Goal: Task Accomplishment & Management: Use online tool/utility

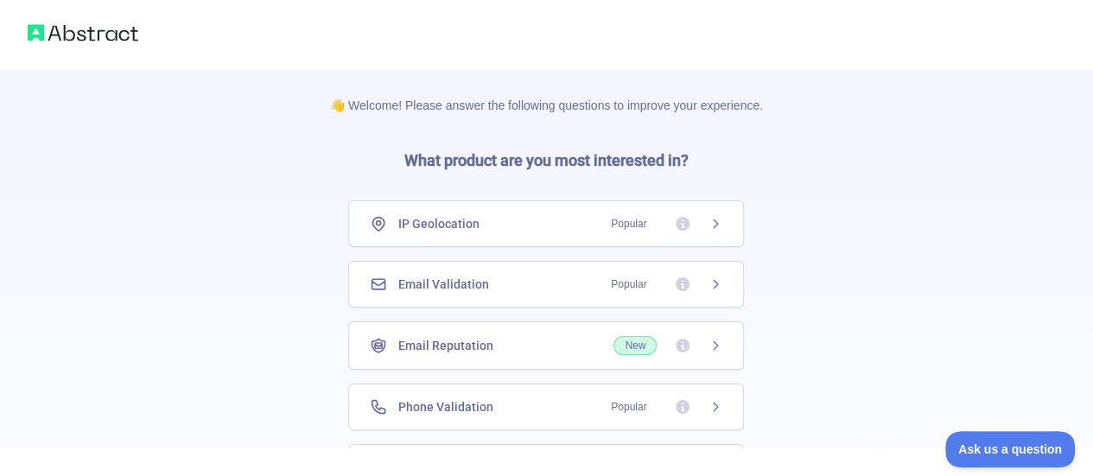
scroll to position [154, 0]
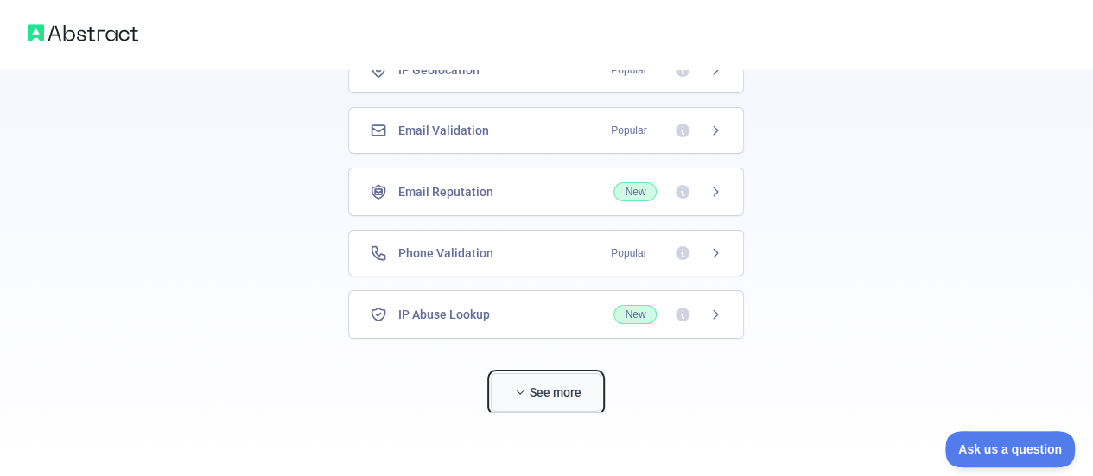
click at [553, 375] on button "See more" at bounding box center [546, 392] width 111 height 39
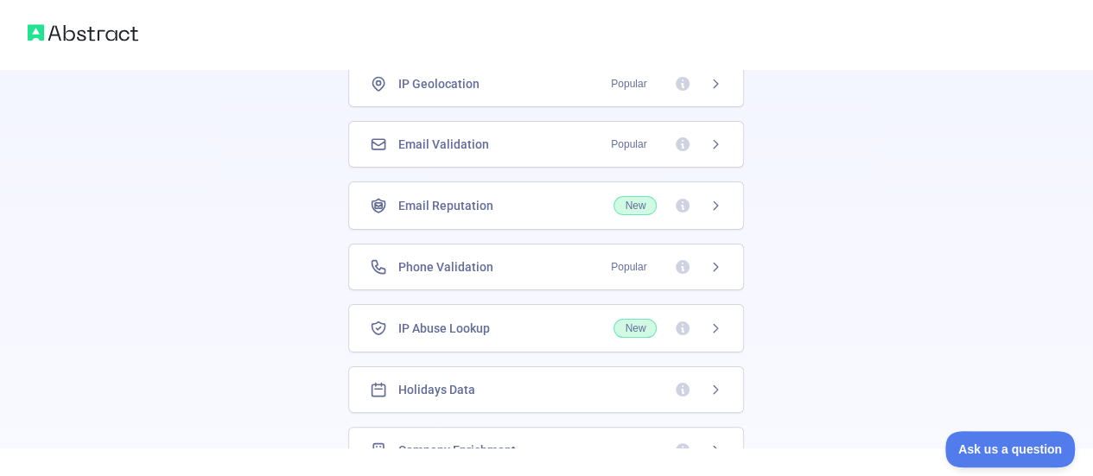
scroll to position [135, 0]
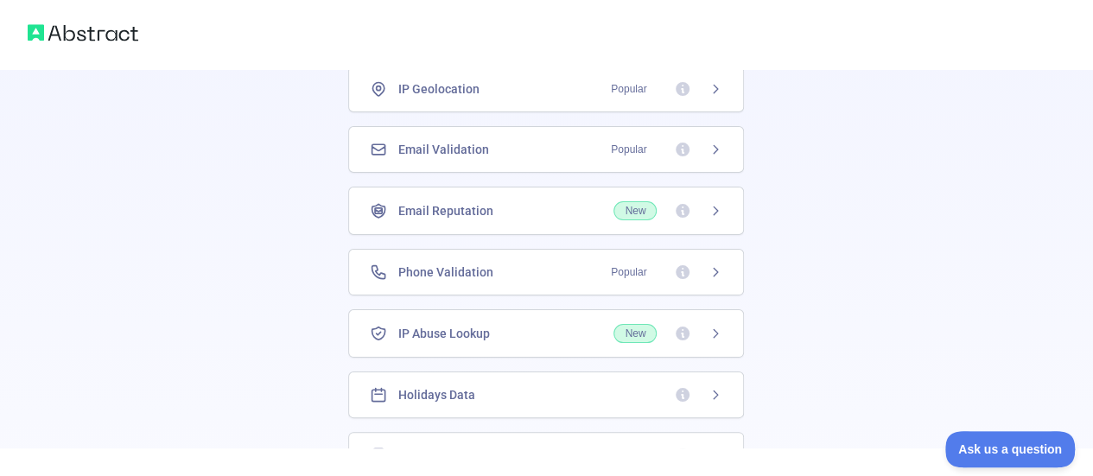
click at [582, 393] on div "Holidays Data" at bounding box center [546, 394] width 353 height 17
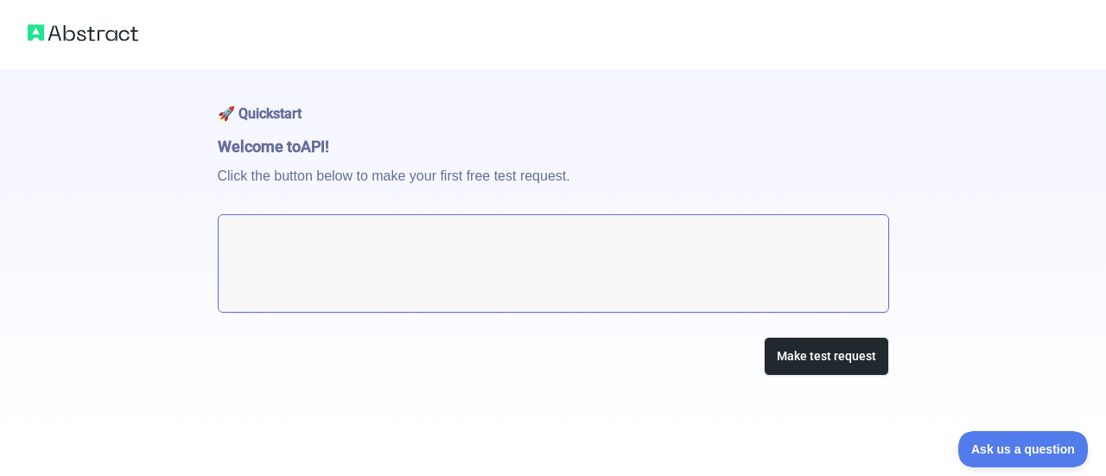
click at [633, 240] on textarea at bounding box center [553, 263] width 671 height 99
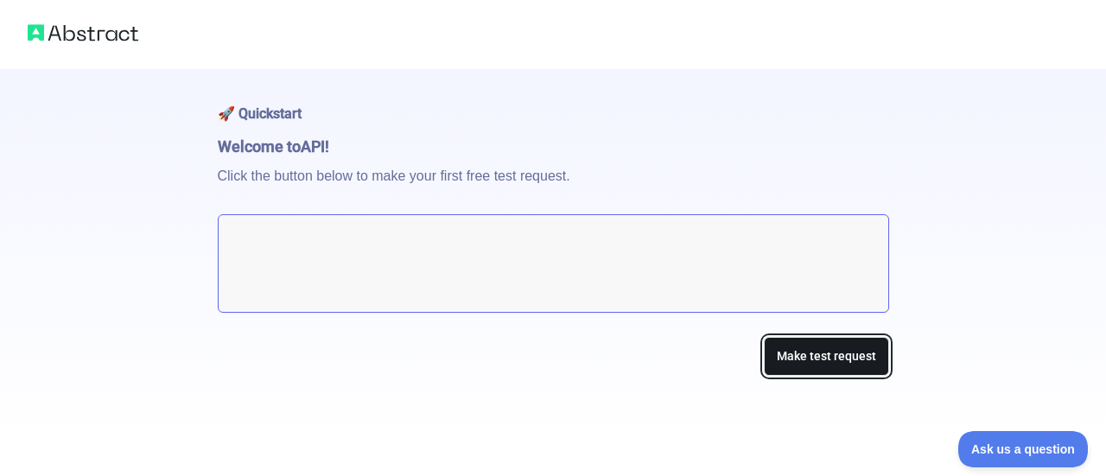
click at [788, 352] on button "Make test request" at bounding box center [826, 356] width 125 height 39
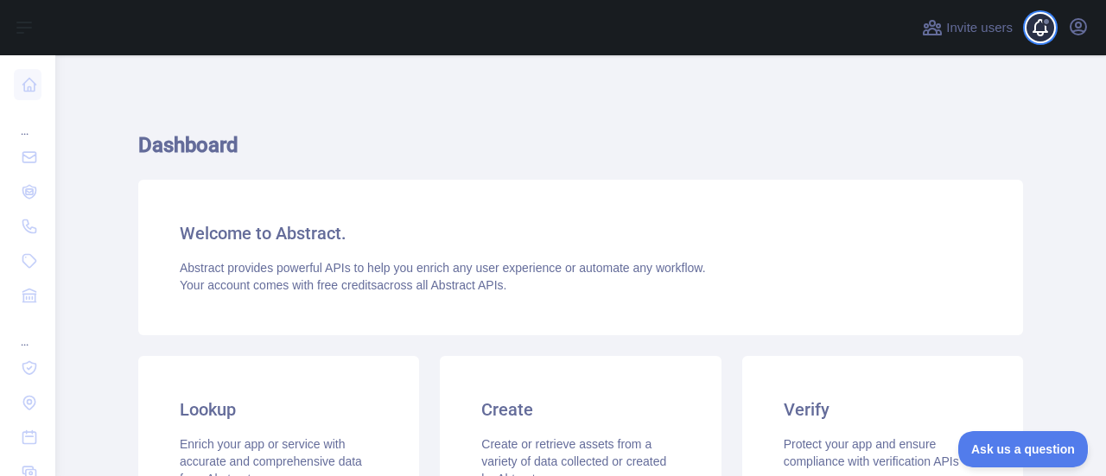
click at [1063, 41] on span at bounding box center [1047, 27] width 35 height 55
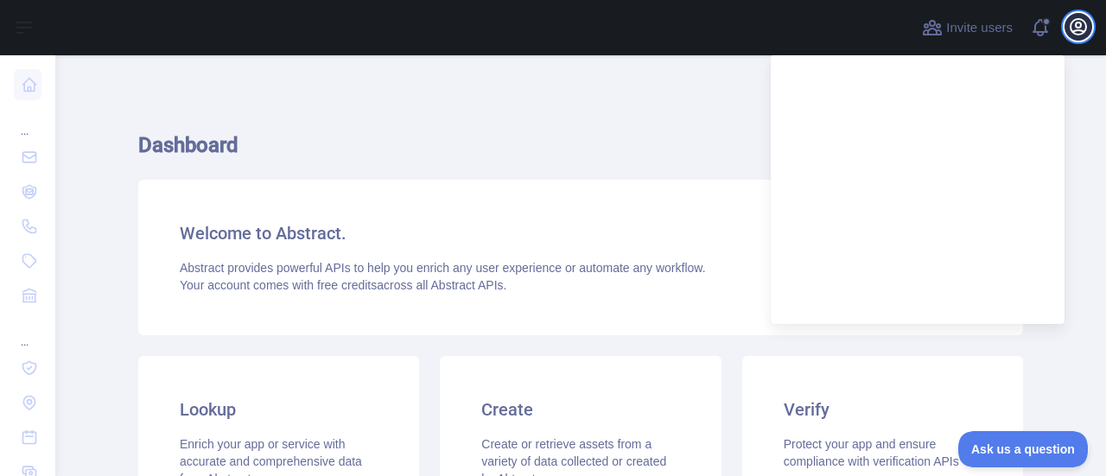
click at [1077, 35] on icon "button" at bounding box center [1079, 27] width 16 height 16
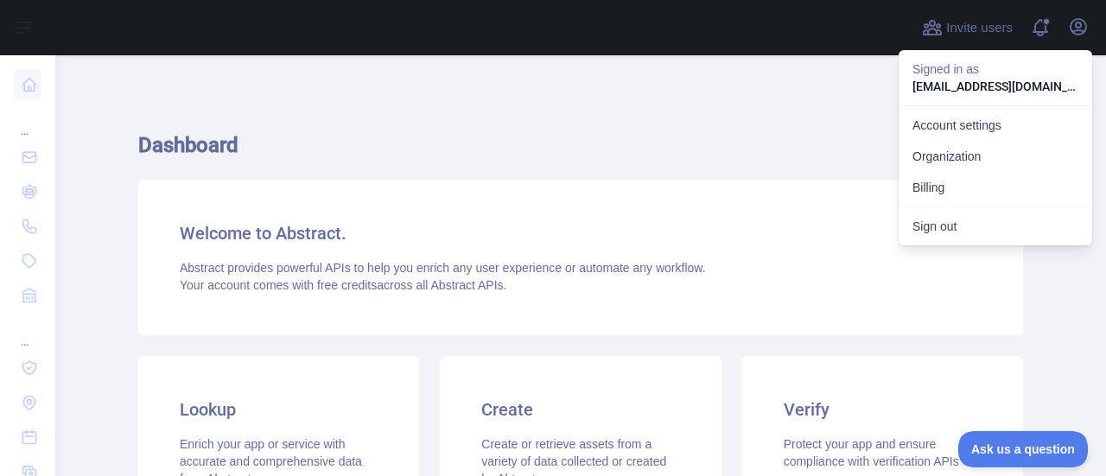
click at [771, 139] on h1 "Dashboard" at bounding box center [580, 151] width 885 height 41
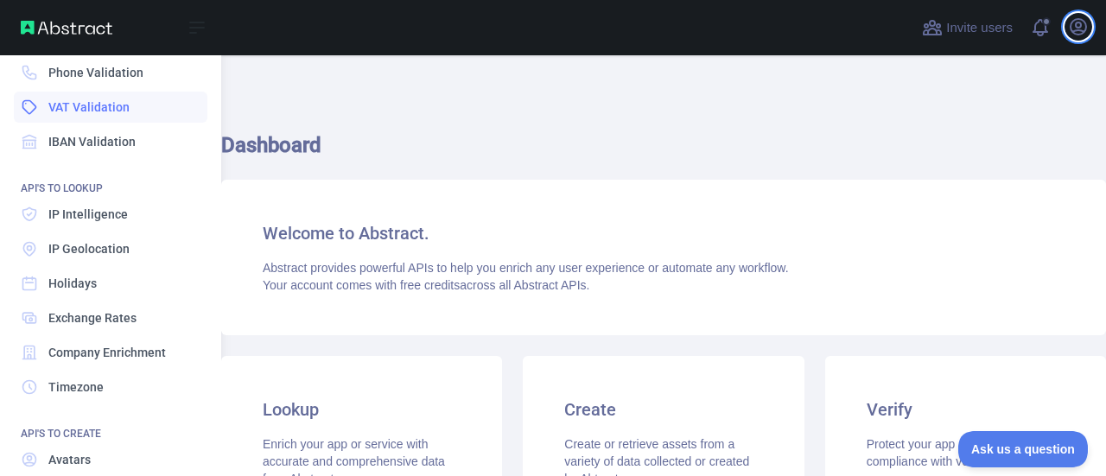
scroll to position [158, 0]
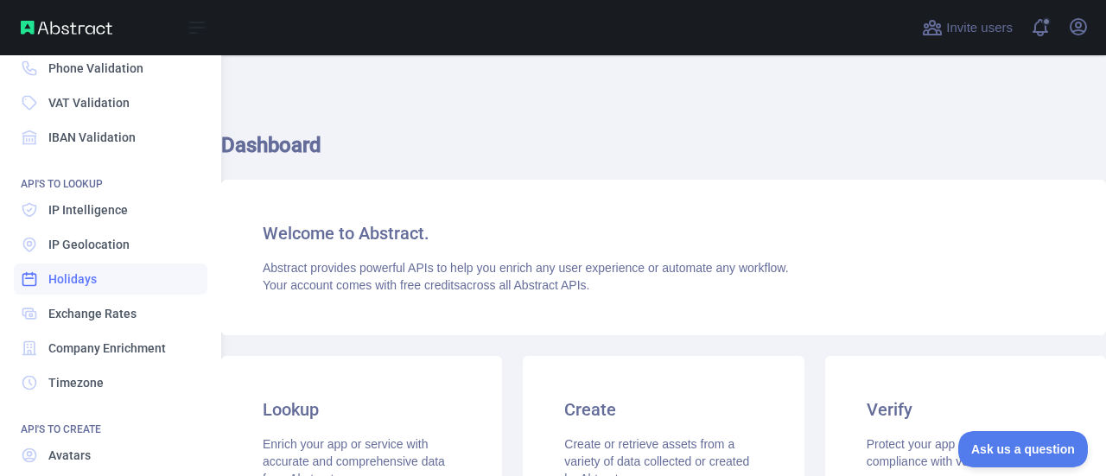
click at [88, 277] on span "Holidays" at bounding box center [72, 278] width 48 height 17
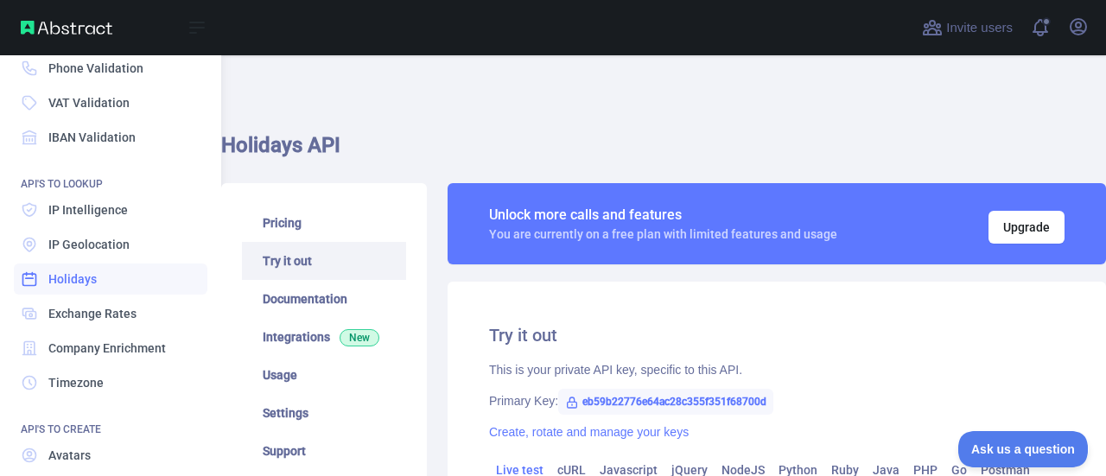
type textarea "**********"
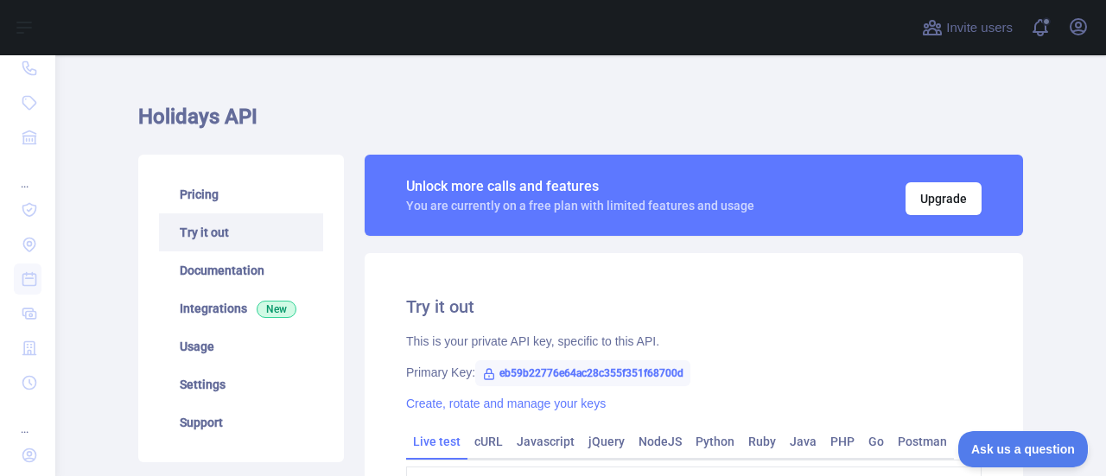
scroll to position [342, 0]
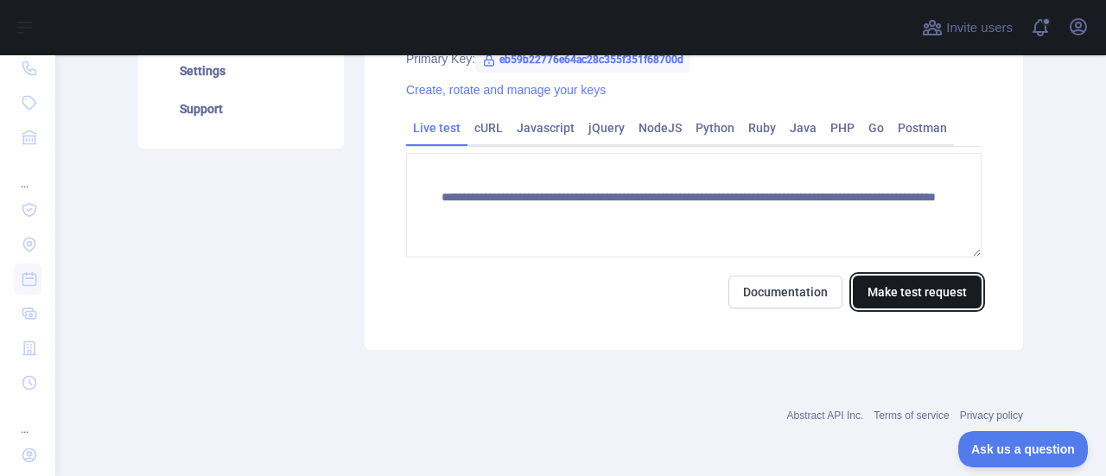
click at [904, 290] on button "Make test request" at bounding box center [917, 292] width 129 height 33
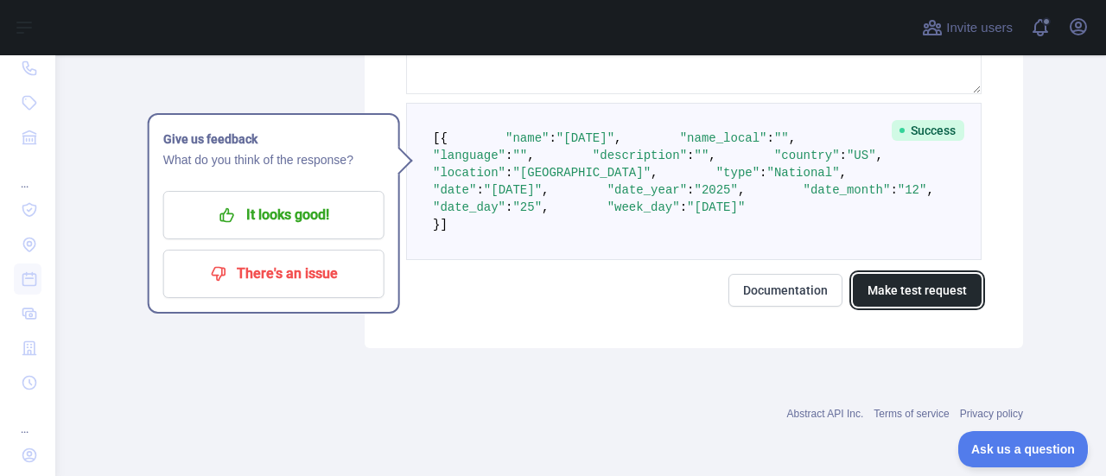
scroll to position [354, 0]
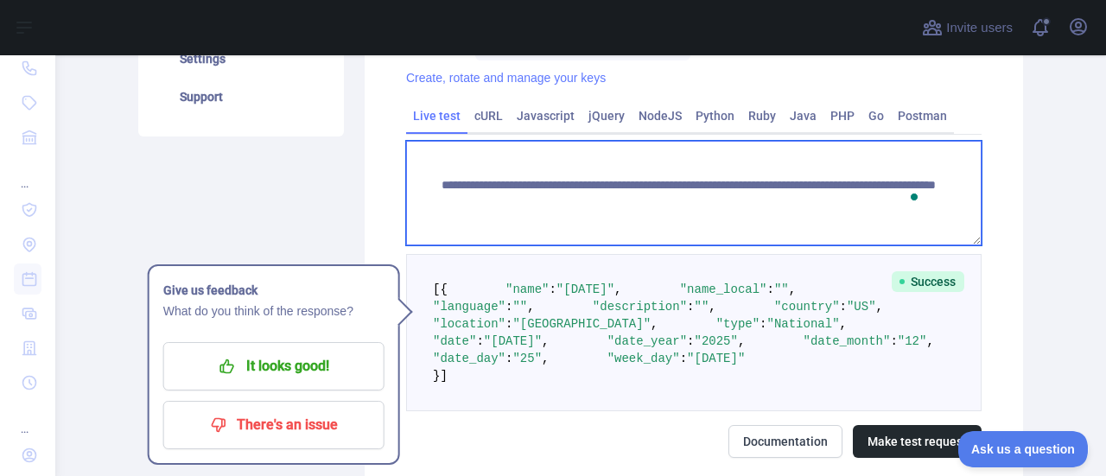
drag, startPoint x: 436, startPoint y: 205, endPoint x: 466, endPoint y: 219, distance: 33.3
click at [466, 219] on textarea "**********" at bounding box center [694, 193] width 576 height 105
drag, startPoint x: 422, startPoint y: 192, endPoint x: 497, endPoint y: 222, distance: 81.0
click at [497, 222] on textarea "**********" at bounding box center [694, 193] width 576 height 105
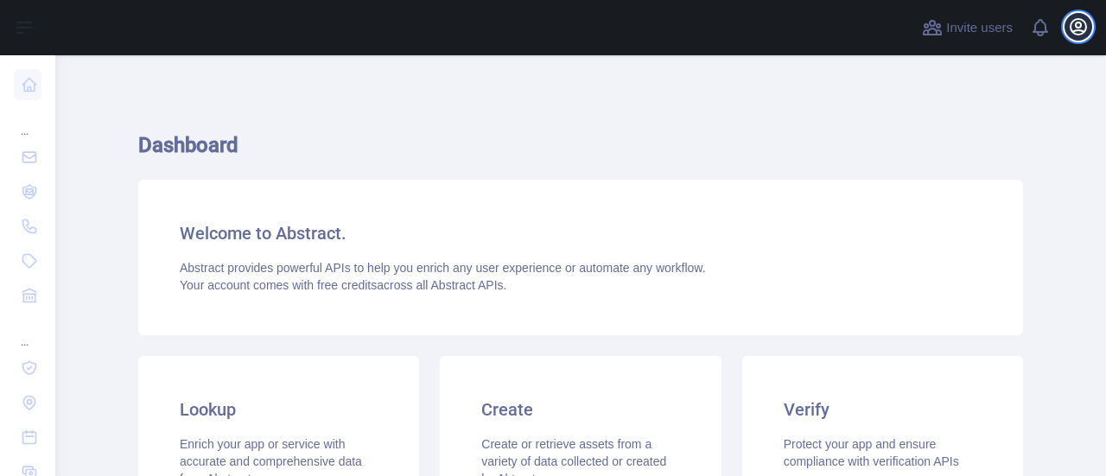
click at [1073, 33] on icon "button" at bounding box center [1079, 27] width 16 height 16
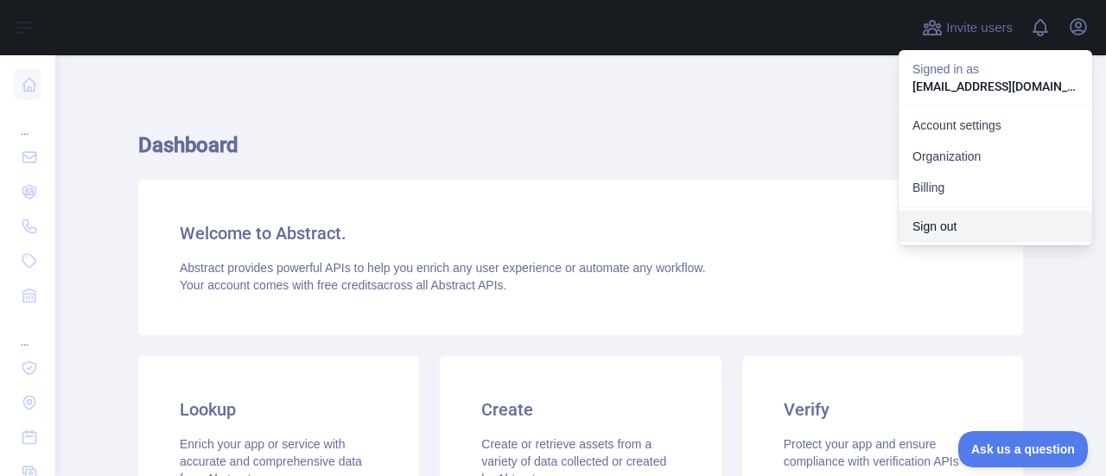
click at [953, 220] on button "Sign out" at bounding box center [996, 226] width 194 height 31
